Goal: Information Seeking & Learning: Understand process/instructions

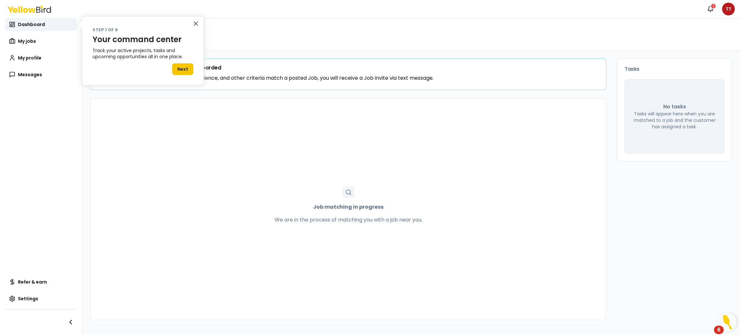
click at [190, 23] on div "× Step 1 of 6 Your command center Track your active projects, tasks and upcomin…" at bounding box center [143, 50] width 122 height 69
click at [193, 24] on button "×" at bounding box center [196, 23] width 6 height 10
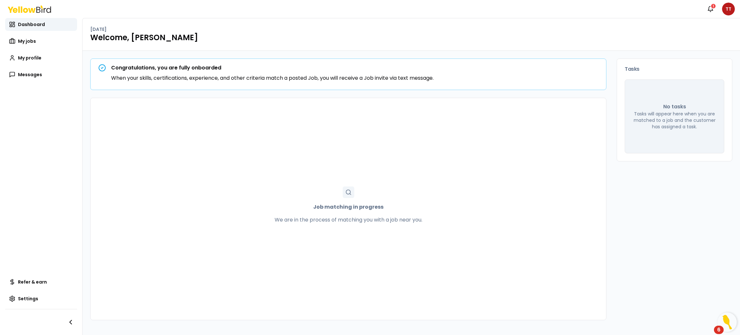
click at [139, 83] on div "Congratulations, you are fully onboarded When your skills, certifications, expe…" at bounding box center [349, 74] width 516 height 31
click at [35, 43] on link "My jobs" at bounding box center [41, 41] width 72 height 13
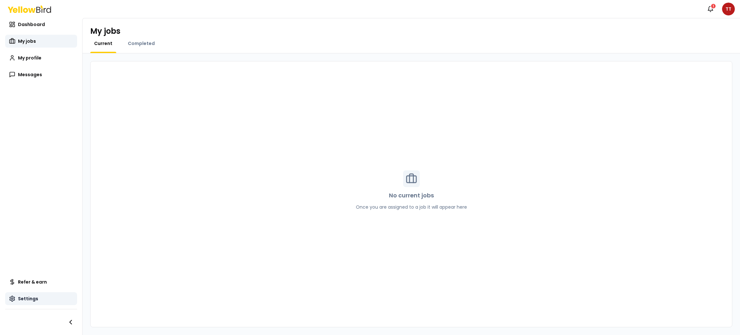
click at [27, 300] on span "Settings" at bounding box center [28, 298] width 20 height 6
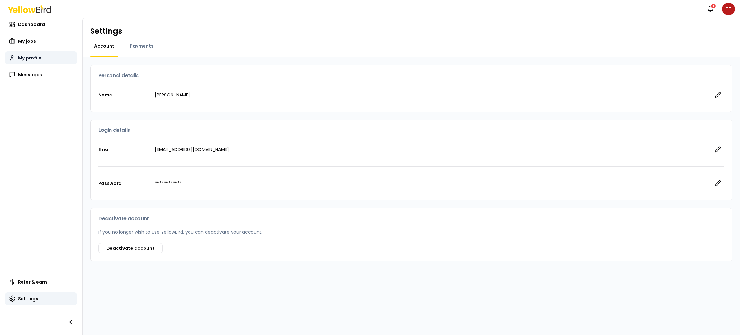
click at [61, 54] on link "My profile" at bounding box center [41, 57] width 72 height 13
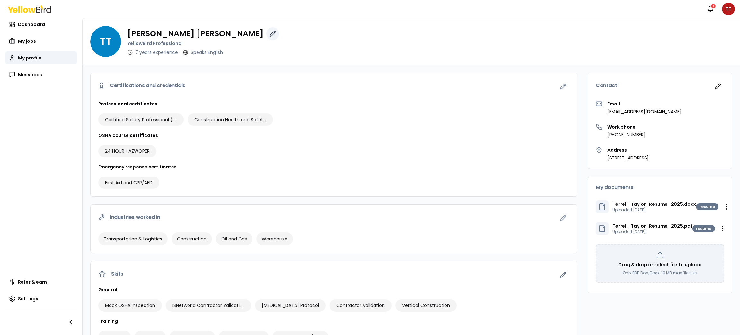
click at [270, 32] on icon "button" at bounding box center [273, 34] width 6 height 6
click at [270, 34] on icon "button" at bounding box center [273, 34] width 6 height 6
click at [33, 25] on span "Dashboard" at bounding box center [31, 24] width 27 height 6
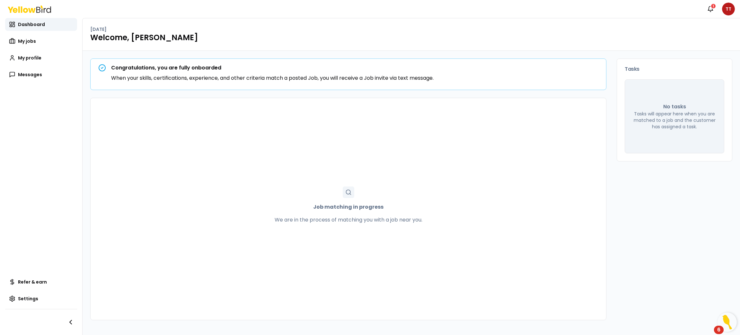
click at [225, 78] on p "When your skills, certifications, experience, and other criteria match a posted…" at bounding box center [272, 78] width 323 height 8
click at [733, 321] on img "Open Resource Center, 6 new notifications" at bounding box center [727, 321] width 19 height 19
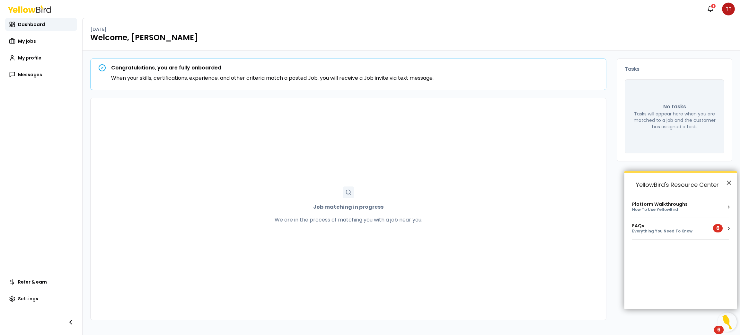
click at [678, 208] on div "How To Use YellowBird" at bounding box center [660, 209] width 56 height 5
click at [662, 221] on div "Show Me Around" at bounding box center [651, 223] width 43 height 5
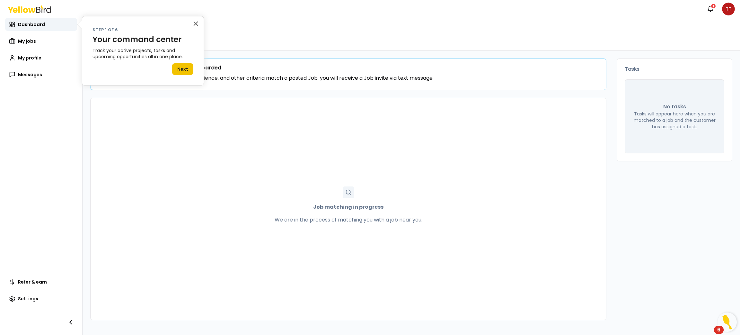
click at [184, 67] on button "Next" at bounding box center [182, 69] width 21 height 12
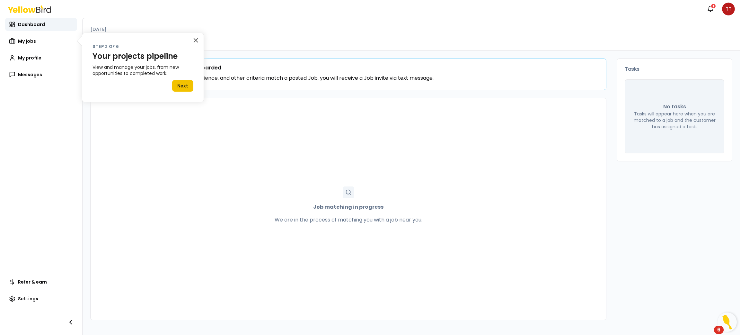
click at [178, 84] on button "Next" at bounding box center [182, 86] width 21 height 12
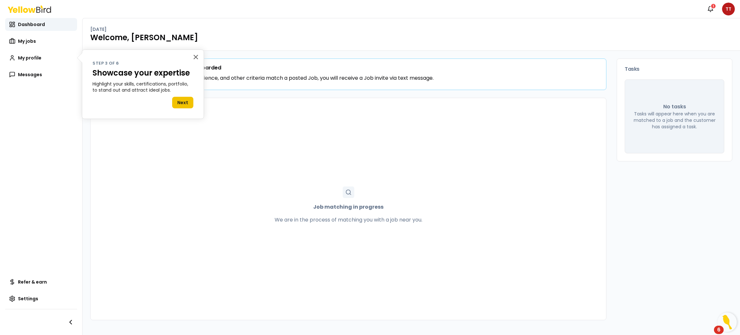
click at [179, 100] on button "Next" at bounding box center [182, 103] width 21 height 12
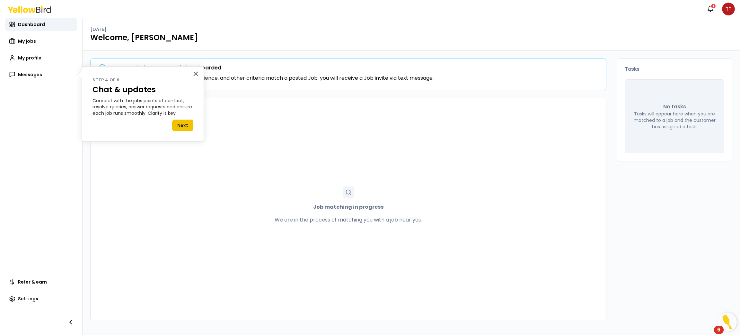
click at [181, 121] on button "Next" at bounding box center [182, 125] width 21 height 12
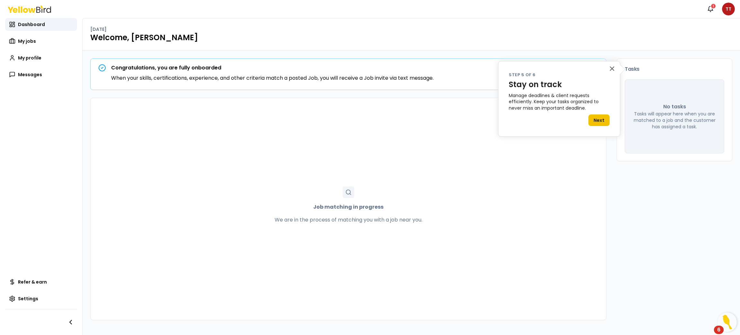
click at [604, 122] on button "Next" at bounding box center [598, 120] width 21 height 12
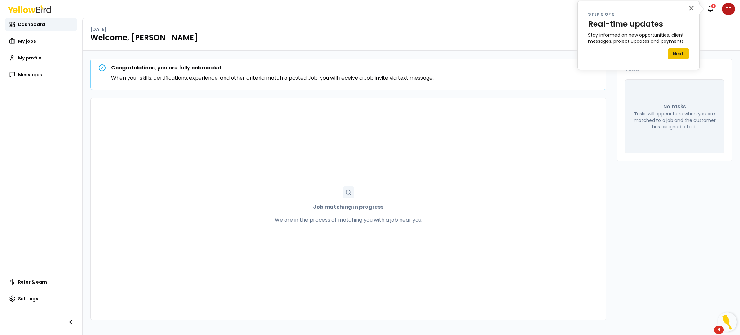
click at [681, 57] on button "Next" at bounding box center [678, 54] width 21 height 12
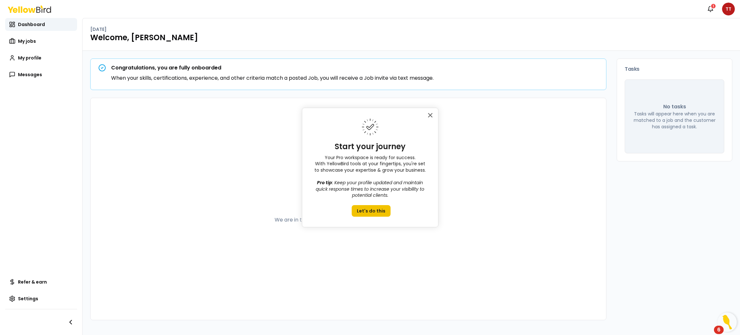
click at [370, 210] on button "Let's do this" at bounding box center [371, 211] width 39 height 12
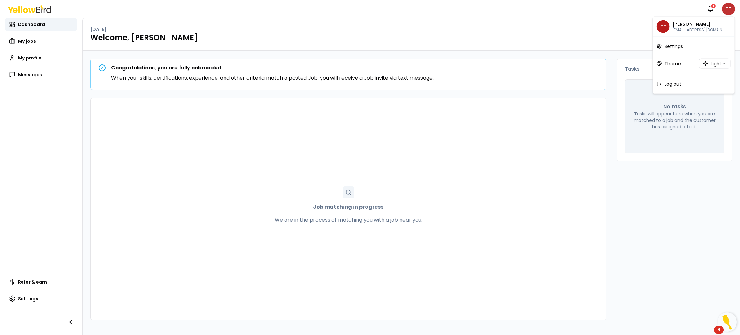
click at [726, 6] on html "Notifications 1 TT Dashboard My jobs My profile Messages Refer & earn Settings …" at bounding box center [370, 167] width 740 height 335
click at [722, 63] on html "Notifications 1 TT Dashboard My jobs My profile Messages Refer & earn Settings …" at bounding box center [370, 167] width 740 height 335
click at [605, 26] on html "Notifications 1 TT Dashboard My jobs My profile Messages Refer & earn Settings …" at bounding box center [370, 167] width 740 height 335
click at [713, 7] on html "Notifications 1 TT Dashboard My jobs My profile Messages Refer & earn Settings …" at bounding box center [370, 167] width 740 height 335
click at [713, 7] on div "1" at bounding box center [714, 6] width 6 height 6
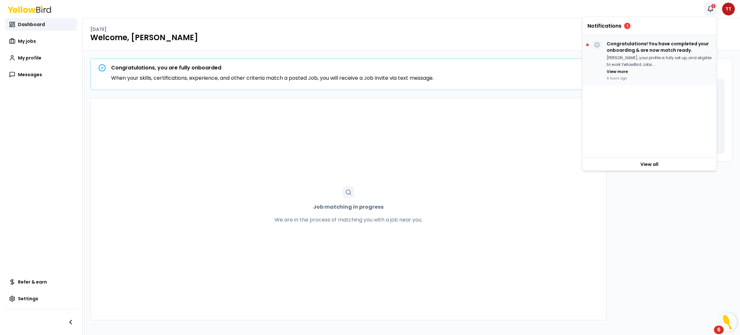
click at [674, 73] on div "[PERSON_NAME], your profile is fully set up, and eligible to work YellowBird Jo…" at bounding box center [659, 65] width 105 height 20
